Goal: Browse casually: Explore the website without a specific task or goal

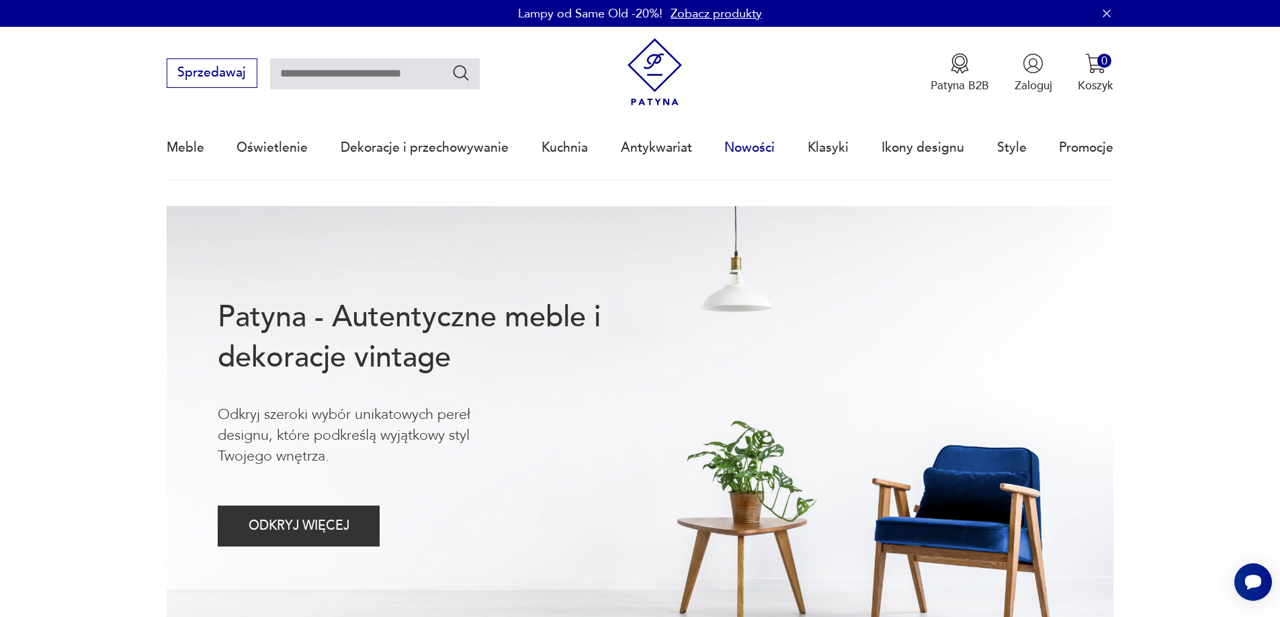
click at [732, 138] on link "Nowości" at bounding box center [749, 148] width 50 height 62
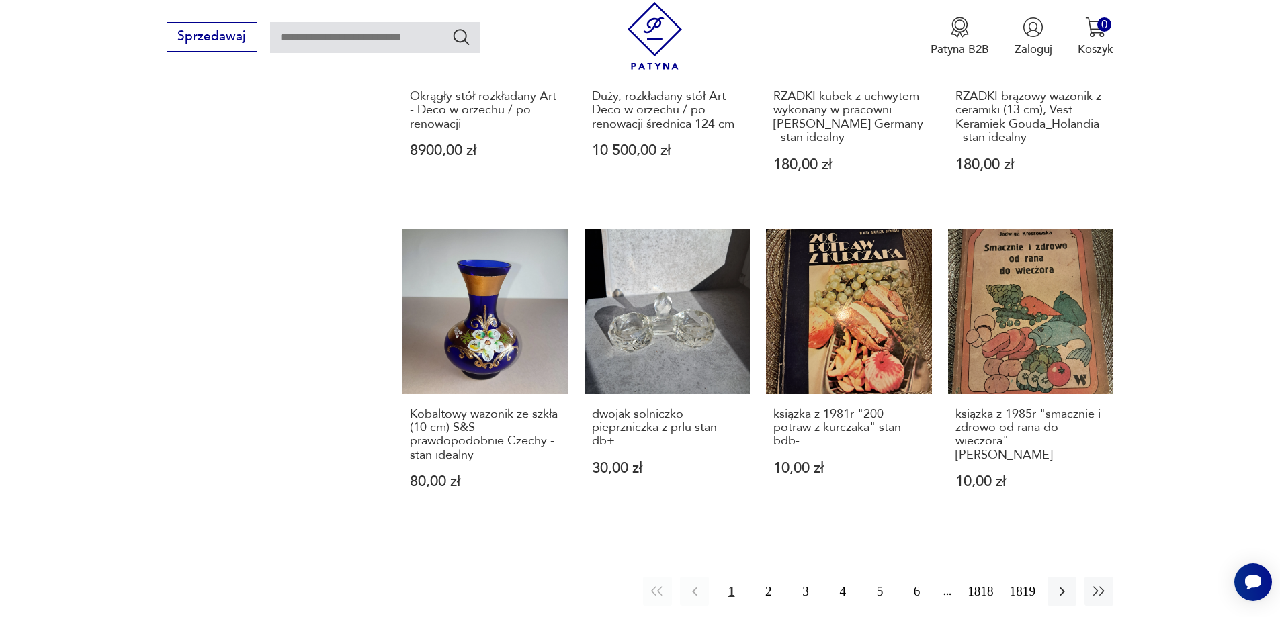
scroll to position [1233, 0]
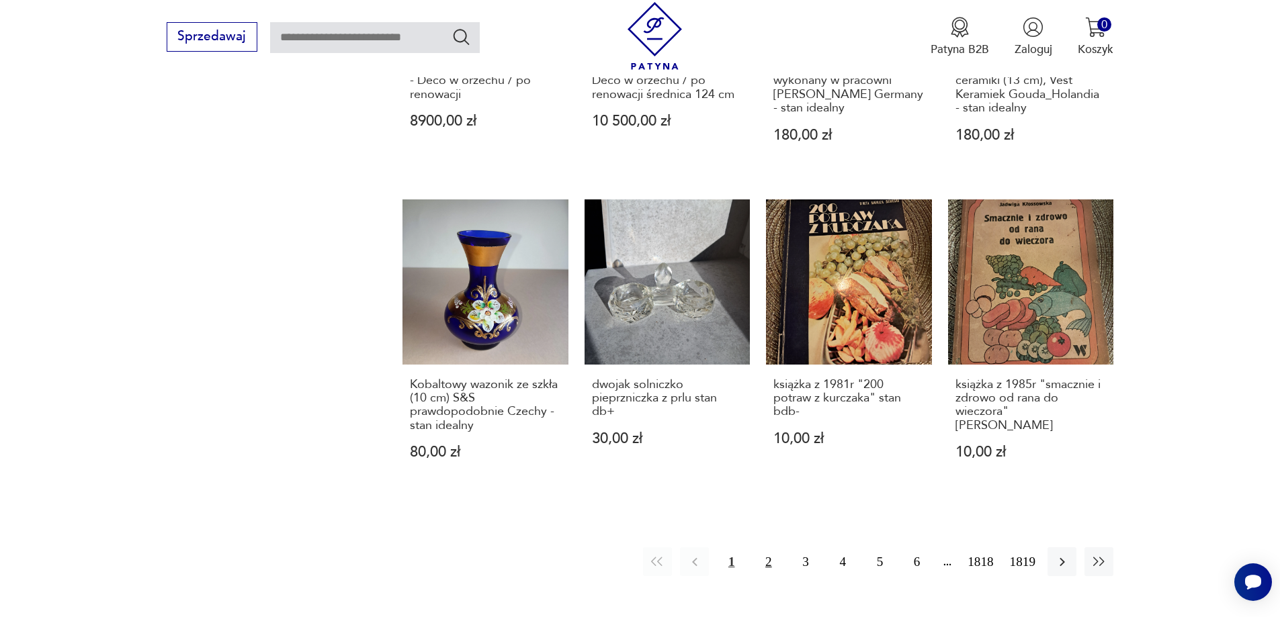
click at [765, 558] on button "2" at bounding box center [768, 561] width 29 height 29
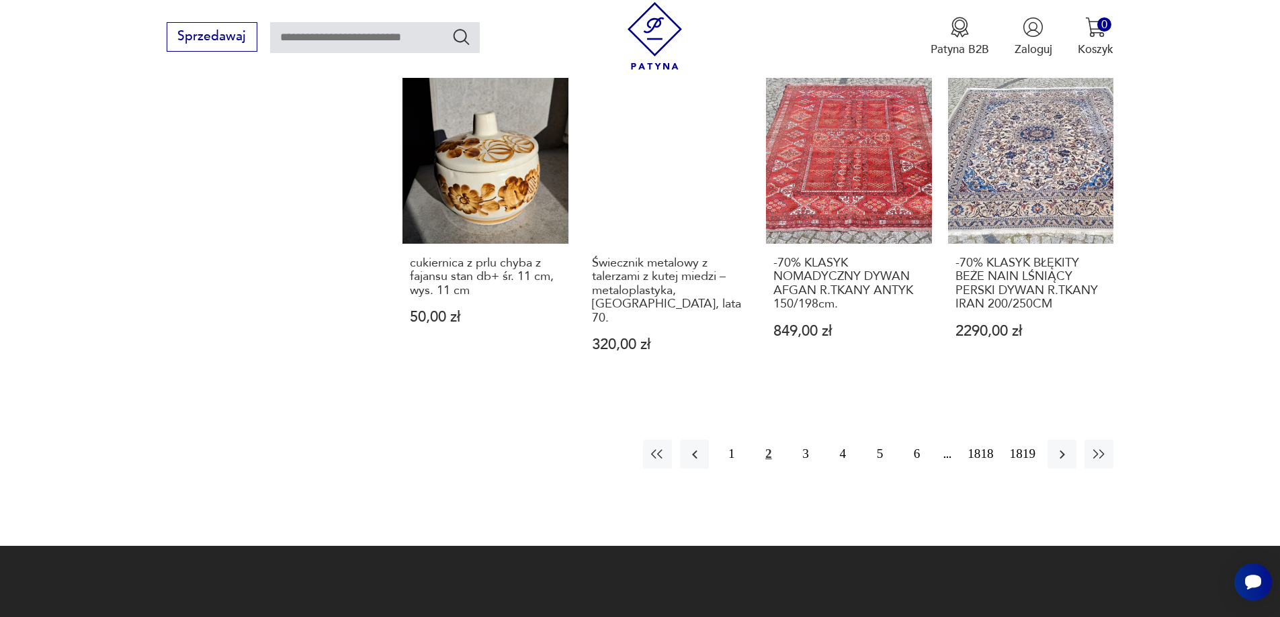
scroll to position [1370, 0]
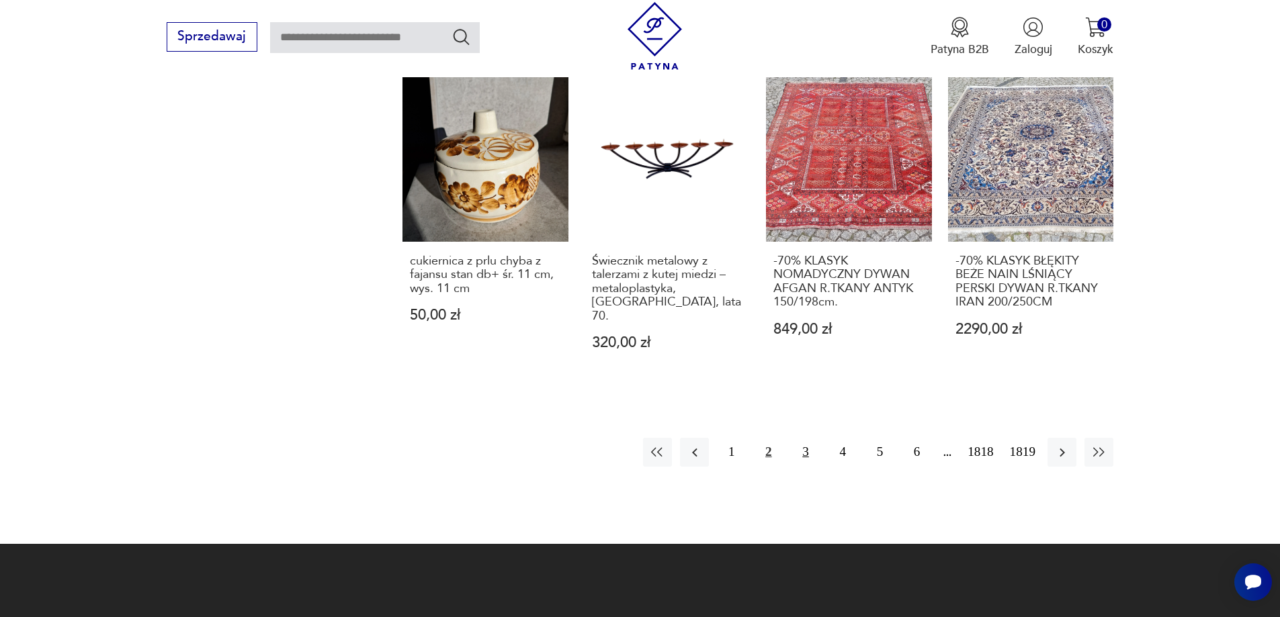
click at [795, 438] on button "3" at bounding box center [805, 452] width 29 height 29
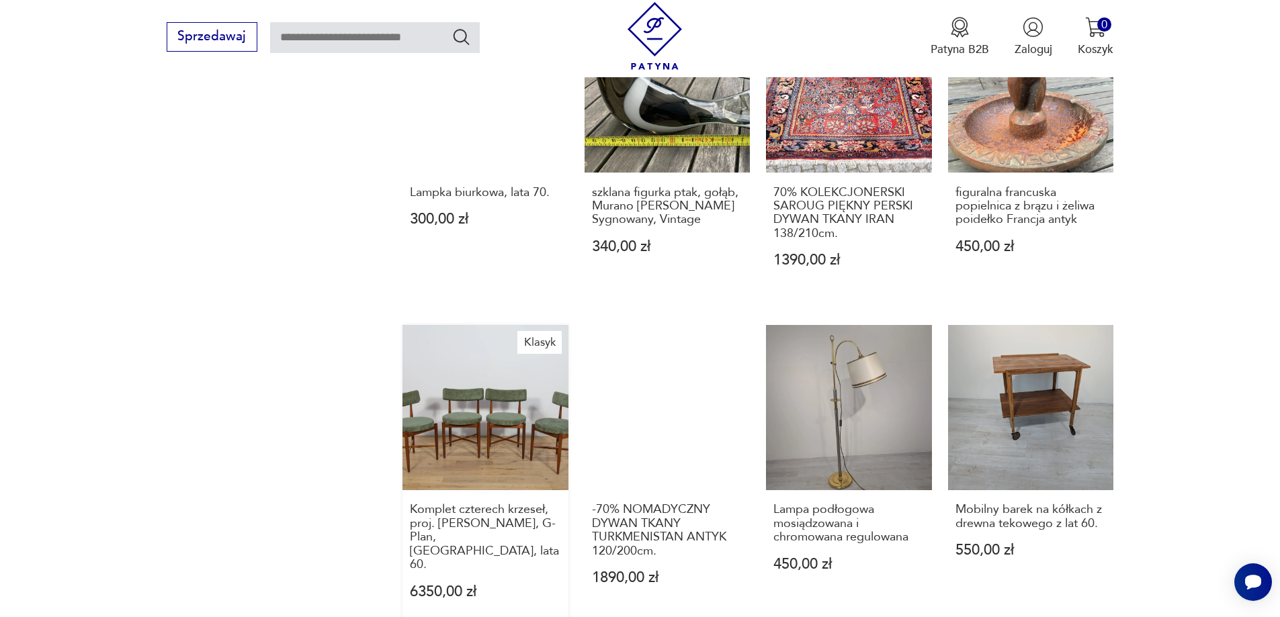
scroll to position [1302, 0]
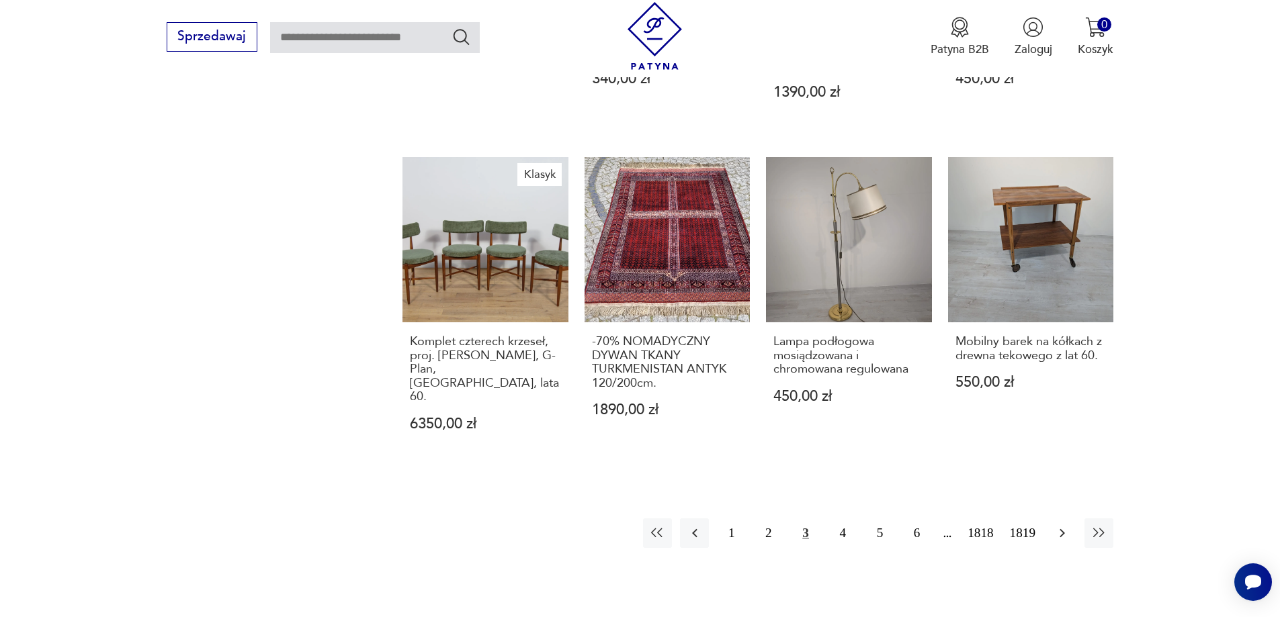
click at [1061, 519] on button "button" at bounding box center [1061, 533] width 29 height 29
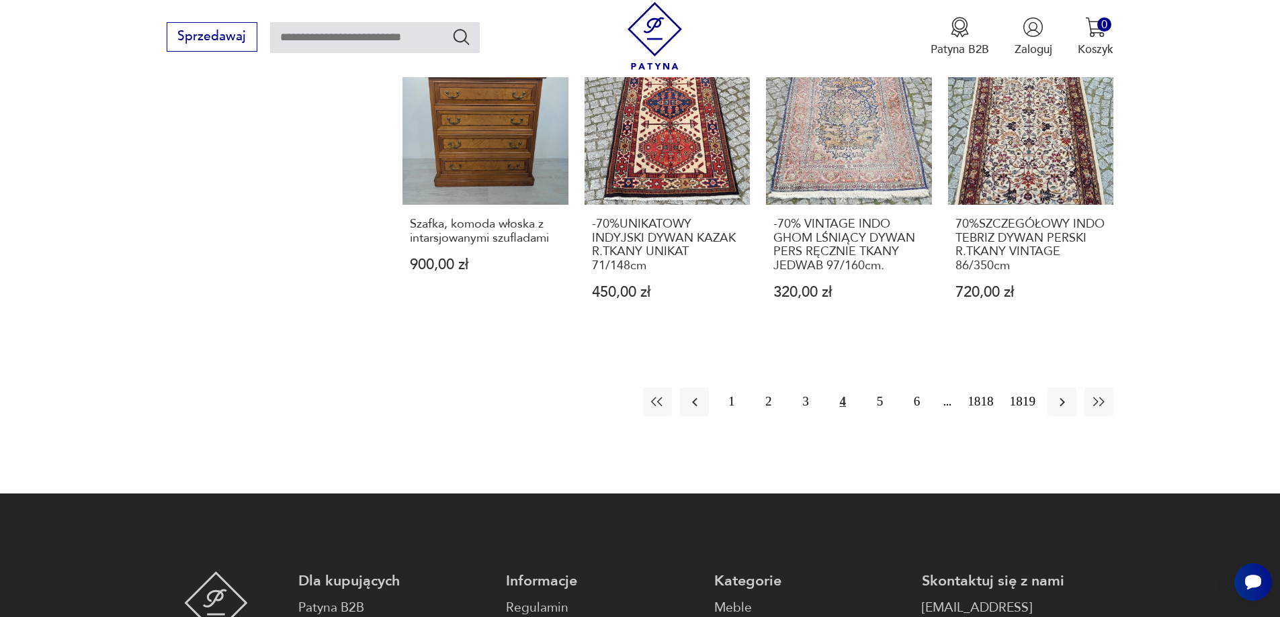
scroll to position [1437, 0]
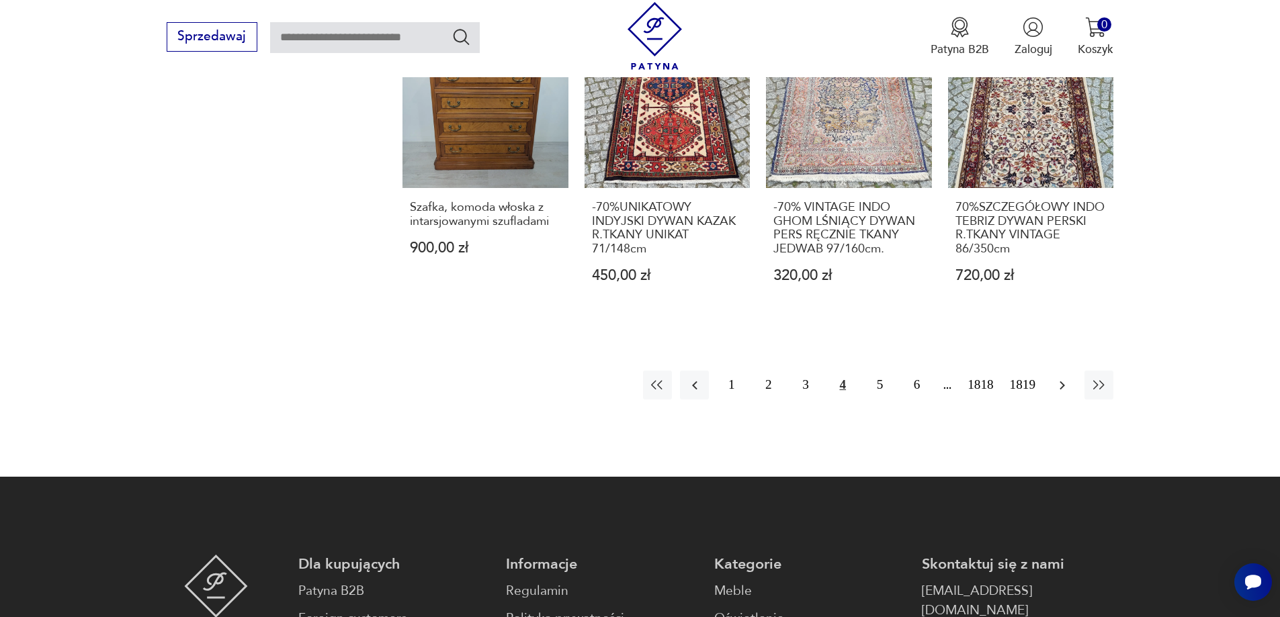
click at [1063, 380] on icon "button" at bounding box center [1062, 386] width 16 height 16
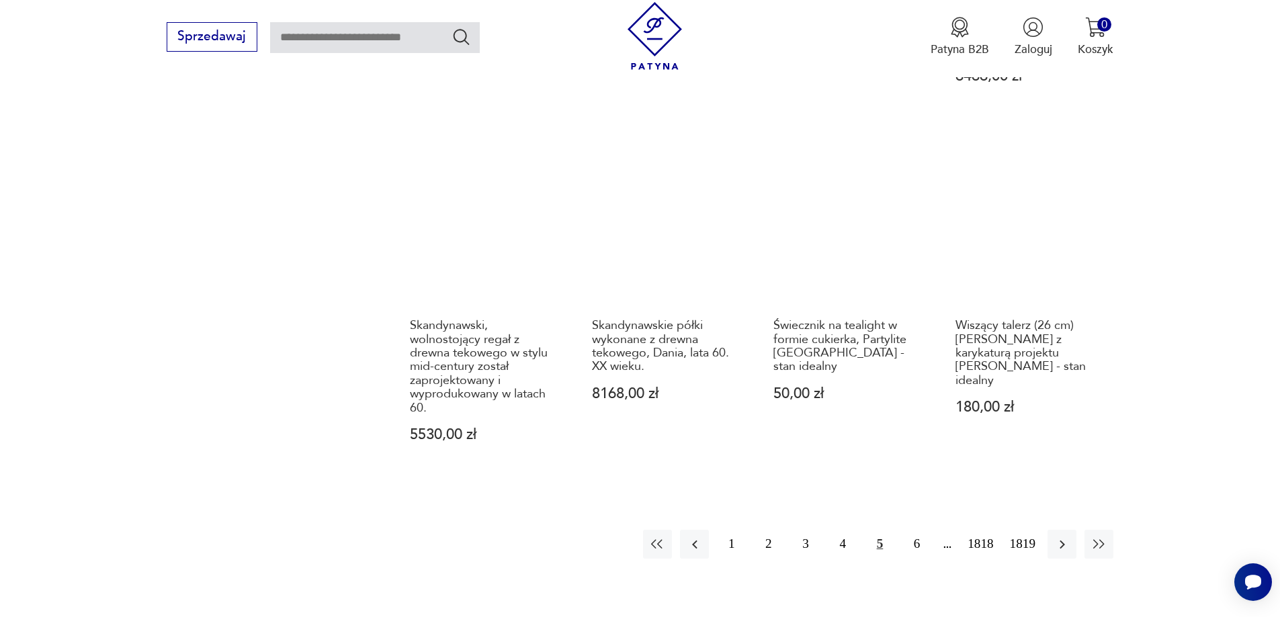
scroll to position [1302, 0]
